Goal: Information Seeking & Learning: Learn about a topic

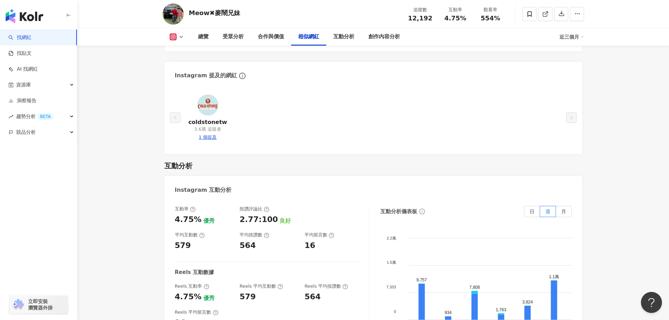
scroll to position [1300, 0]
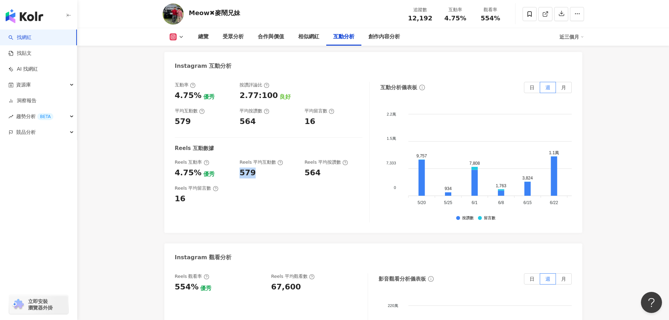
drag, startPoint x: 259, startPoint y: 175, endPoint x: 236, endPoint y: 175, distance: 22.1
click at [236, 175] on div "Reels 互動率 4.75% 優秀 Reels 平均互動數 579 Reels 平均按讚數 564" at bounding box center [269, 168] width 188 height 19
copy div "579"
click at [240, 181] on div "互動率 4.75% 優秀 按讚評論比 2.77:100 良好 平均互動數 579 平均按讚數 564 平均留言數 16 Reels 互動數據 Reels 互動…" at bounding box center [272, 152] width 195 height 141
drag, startPoint x: 196, startPoint y: 197, endPoint x: 175, endPoint y: 200, distance: 21.2
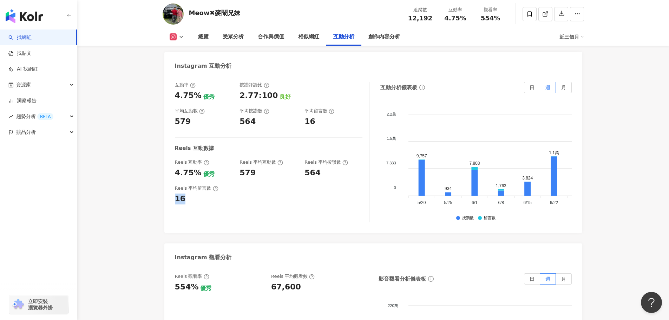
click at [175, 193] on div "16" at bounding box center [204, 199] width 58 height 11
copy div "16"
click at [260, 193] on div "Reels 平均留言數 16" at bounding box center [269, 194] width 188 height 19
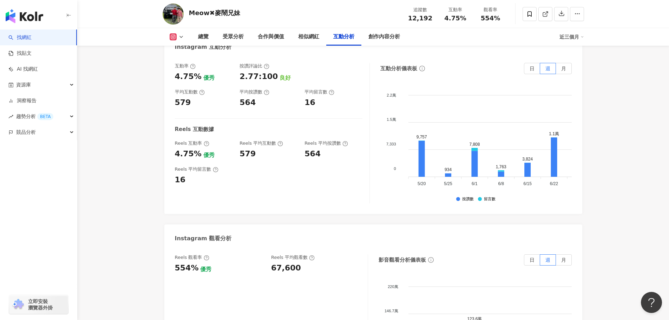
scroll to position [1335, 0]
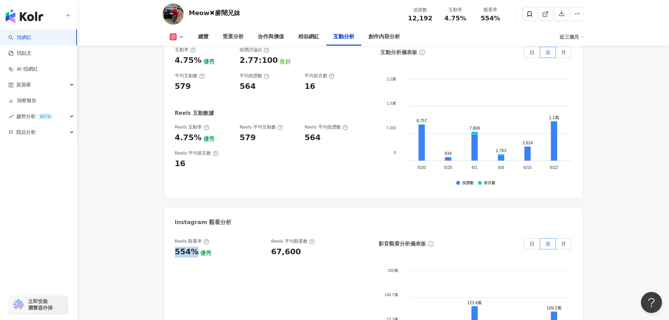
drag, startPoint x: 195, startPoint y: 254, endPoint x: 168, endPoint y: 255, distance: 27.4
click at [168, 193] on div "Reels 觀看率 554% 優秀 Reels 平均觀看數 67,600 影音觀看分析儀表板 日 週 月 220萬 220萬 146.7萬 146.7萬 73…" at bounding box center [373, 310] width 418 height 158
copy div "554%"
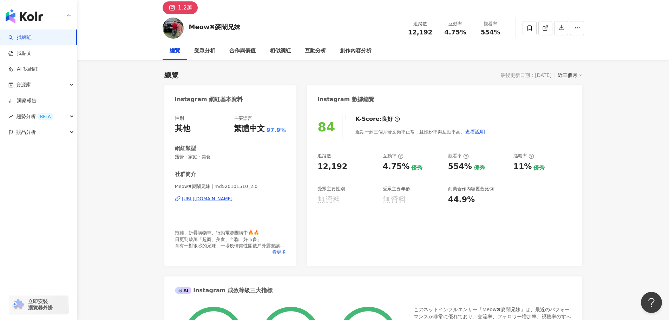
scroll to position [0, 0]
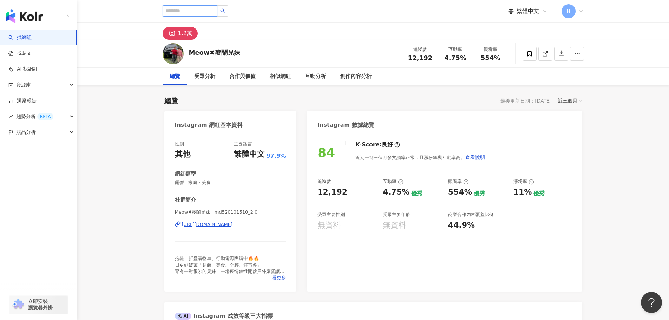
click at [217, 11] on input "search" at bounding box center [190, 10] width 55 height 11
click at [198, 16] on input "search" at bounding box center [190, 10] width 55 height 11
type input "*"
type input "****"
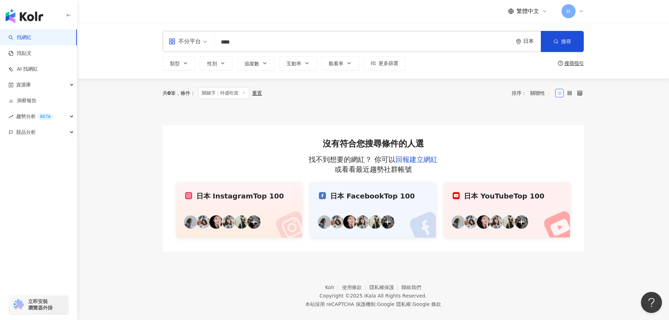
click at [252, 44] on input "****" at bounding box center [363, 41] width 293 height 13
click at [444, 43] on icon "environment" at bounding box center [518, 41] width 5 height 5
click at [444, 92] on div "台灣" at bounding box center [502, 92] width 69 height 13
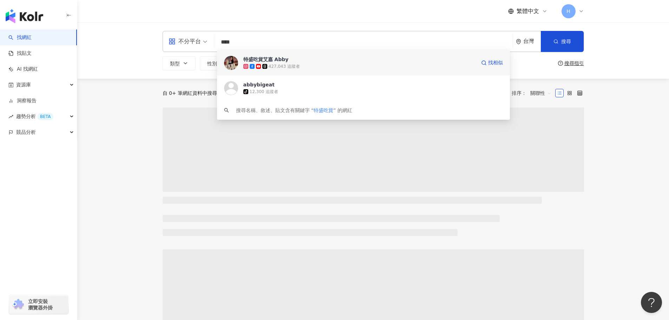
click at [280, 64] on div "427,043 追蹤者" at bounding box center [284, 67] width 31 height 6
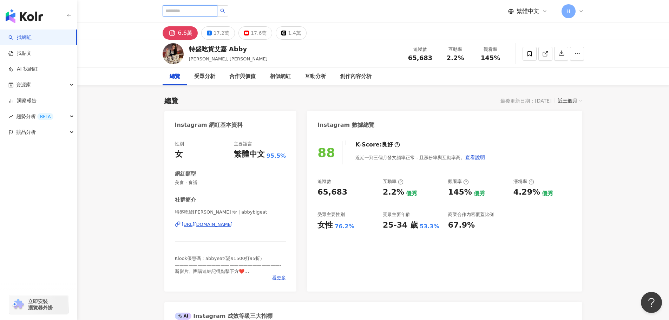
click at [217, 9] on input "search" at bounding box center [190, 10] width 55 height 11
click at [217, 10] on input "search" at bounding box center [190, 10] width 55 height 11
type input "****"
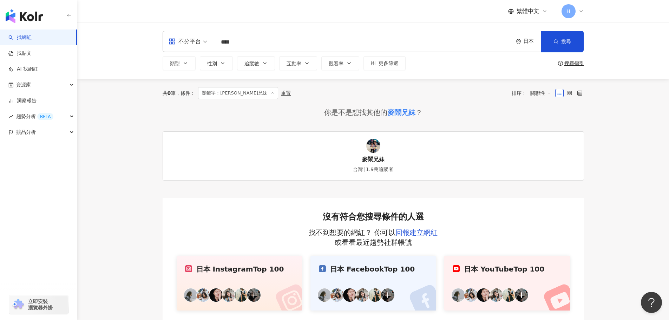
drag, startPoint x: 619, startPoint y: 135, endPoint x: 600, endPoint y: 147, distance: 21.8
click at [619, 135] on main "不分平台 **** 日本 搜尋 類型 性別 追蹤數 互動率 觀看率 更多篩選 搜尋指引 共 0 筆 條件 ： 關鍵字：麥鬧兄妹 重置 排序： 關聯性 你是不是…" at bounding box center [373, 173] width 592 height 302
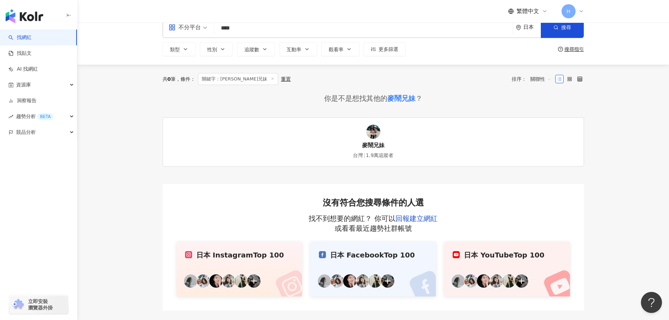
scroll to position [35, 0]
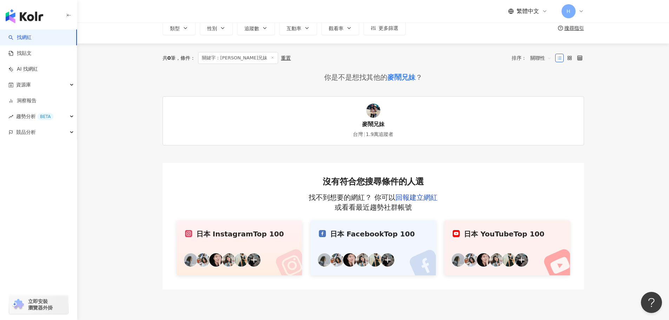
click at [374, 113] on img at bounding box center [373, 111] width 14 height 14
